Goal: Transaction & Acquisition: Purchase product/service

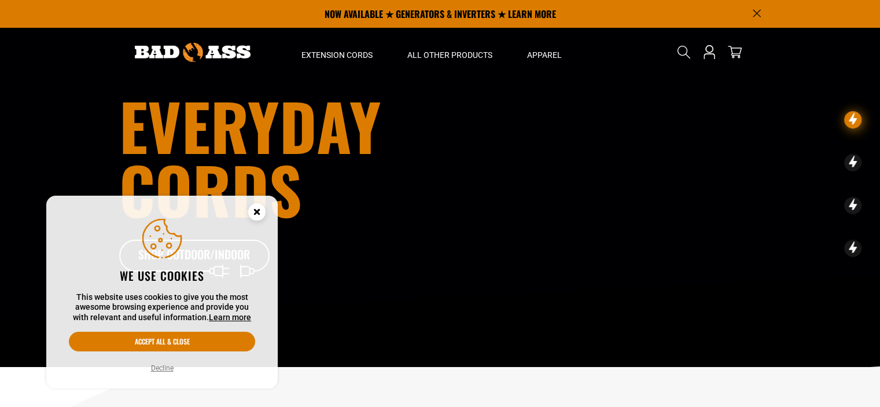
click at [259, 209] on icon "Cookie Consent" at bounding box center [257, 211] width 4 height 4
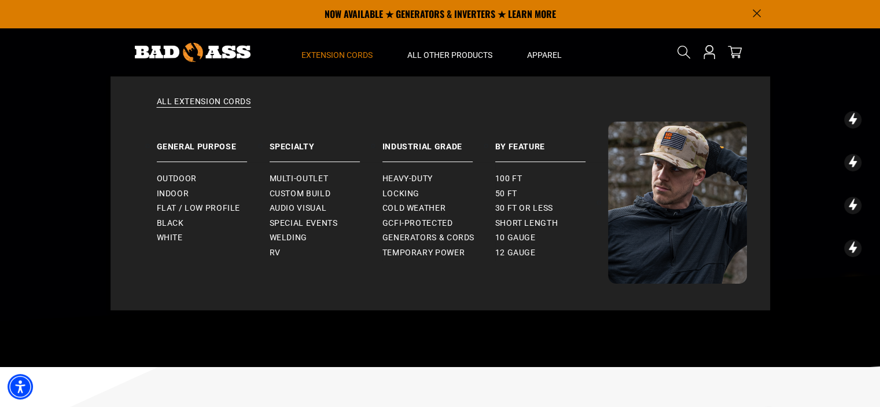
click at [345, 55] on span "Extension Cords" at bounding box center [336, 55] width 71 height 10
click at [189, 190] on link "Indoor" at bounding box center [213, 193] width 113 height 15
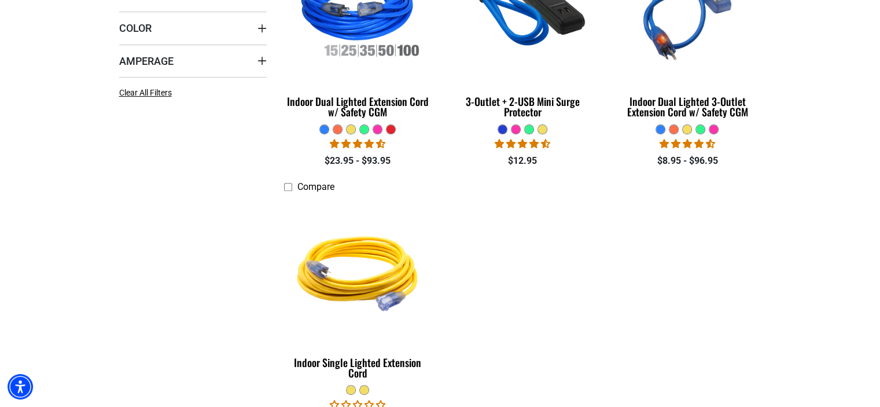
scroll to position [486, 0]
